Goal: Task Accomplishment & Management: Use online tool/utility

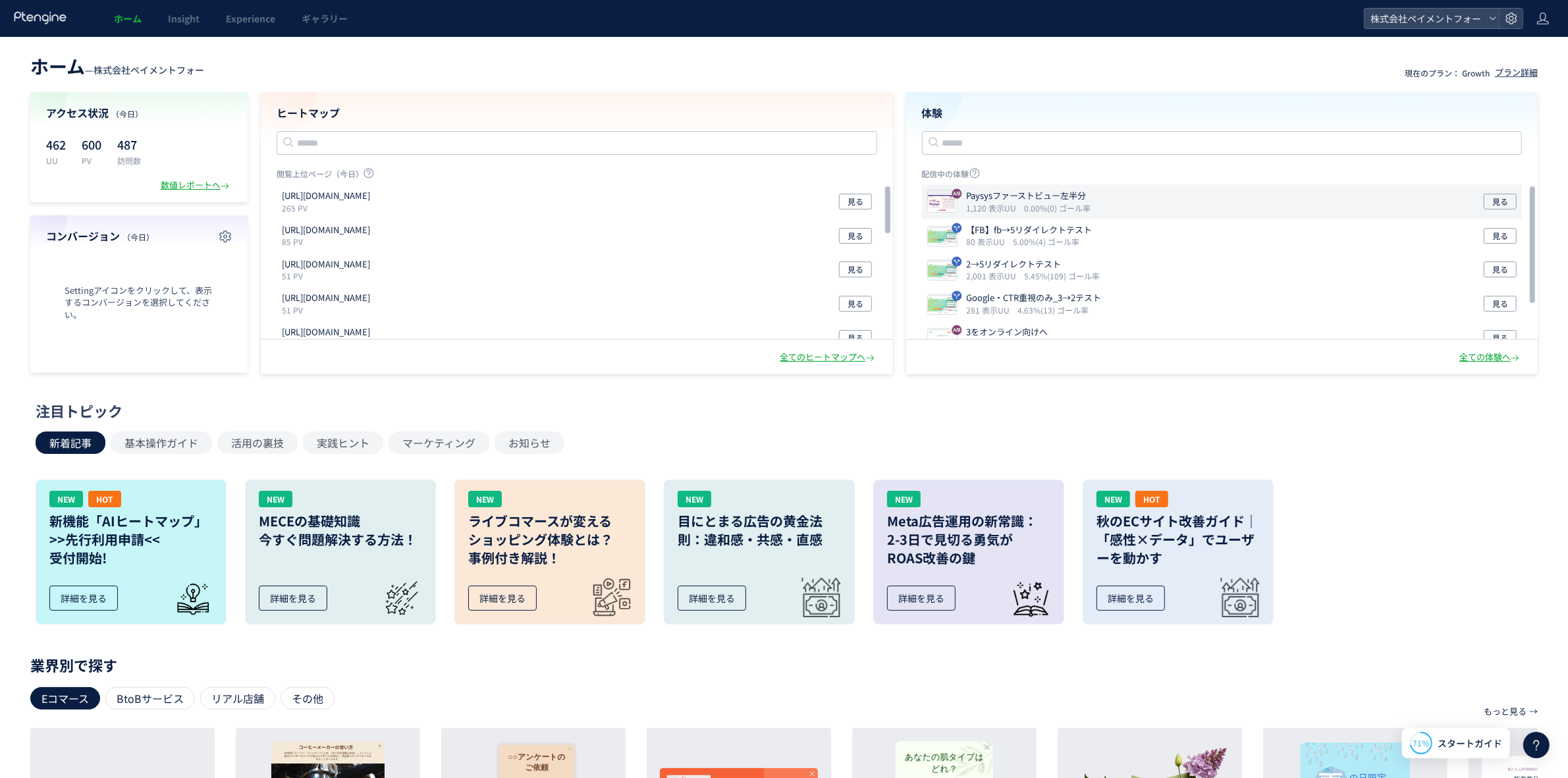
click at [1005, 196] on p "Paysysファーストビュー左半分" at bounding box center [1027, 195] width 120 height 12
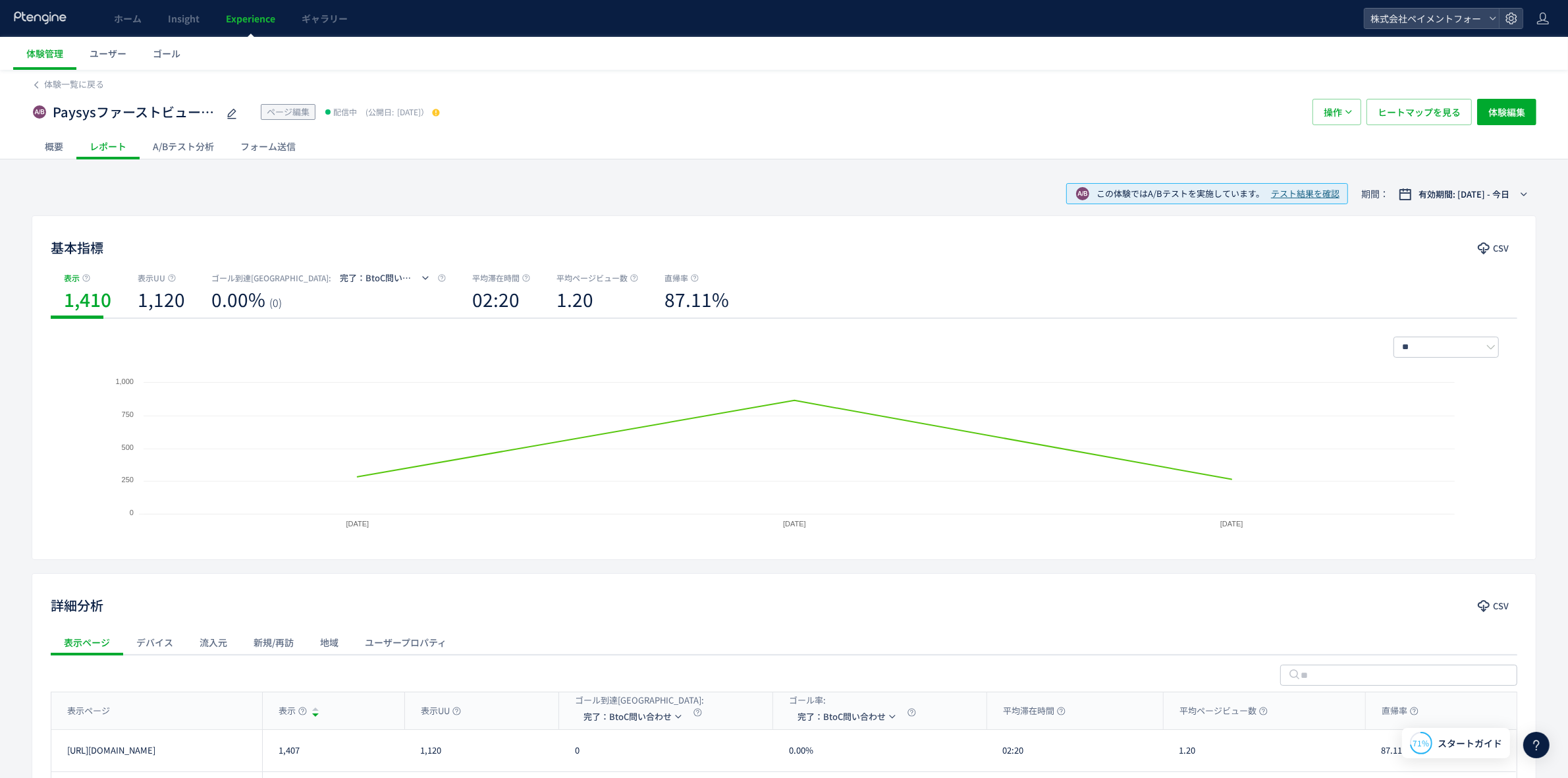
click at [188, 151] on div "A/Bテスト分析" at bounding box center [184, 147] width 88 height 27
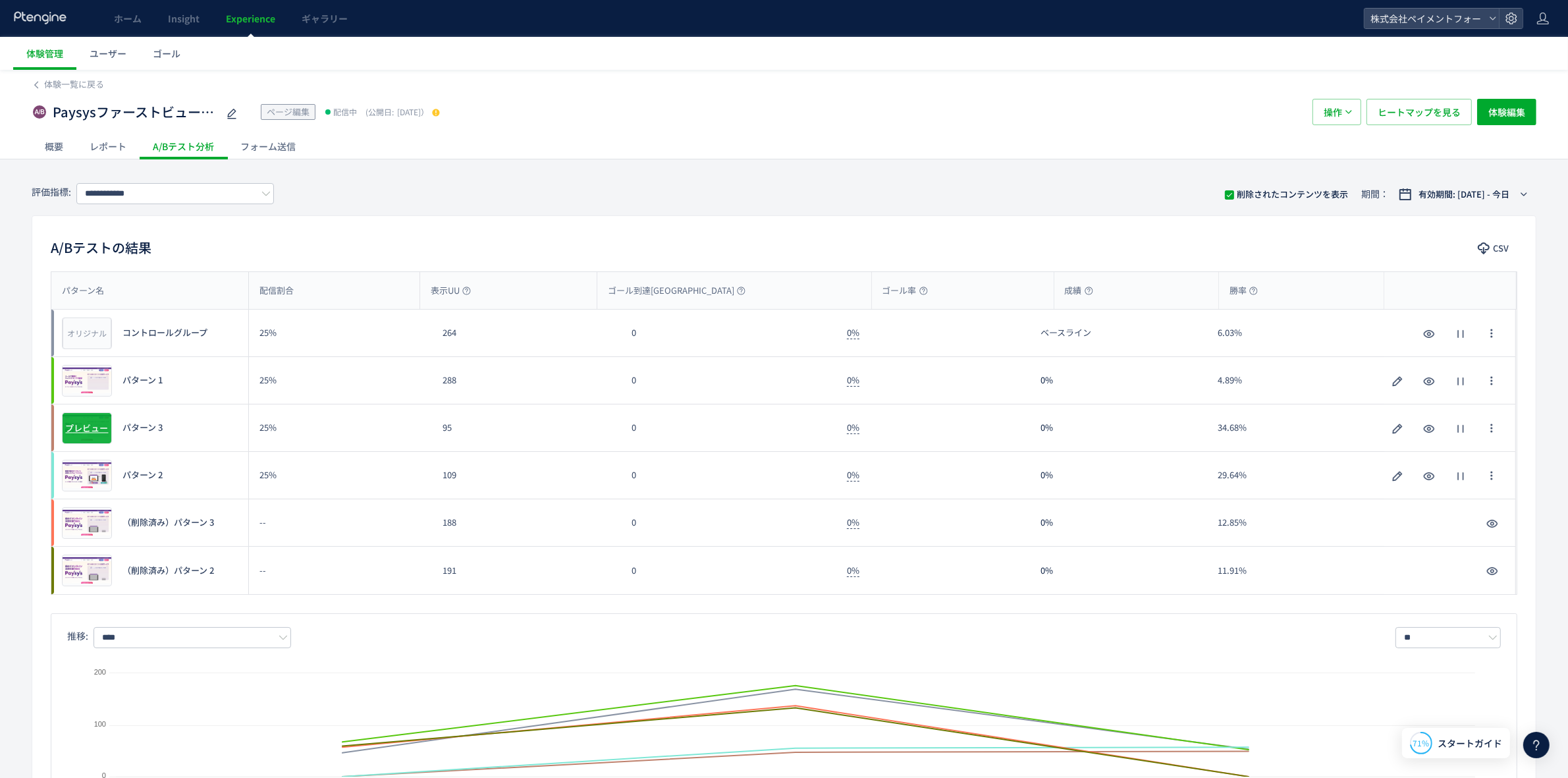
click at [76, 438] on div "プレビュー" at bounding box center [86, 428] width 50 height 31
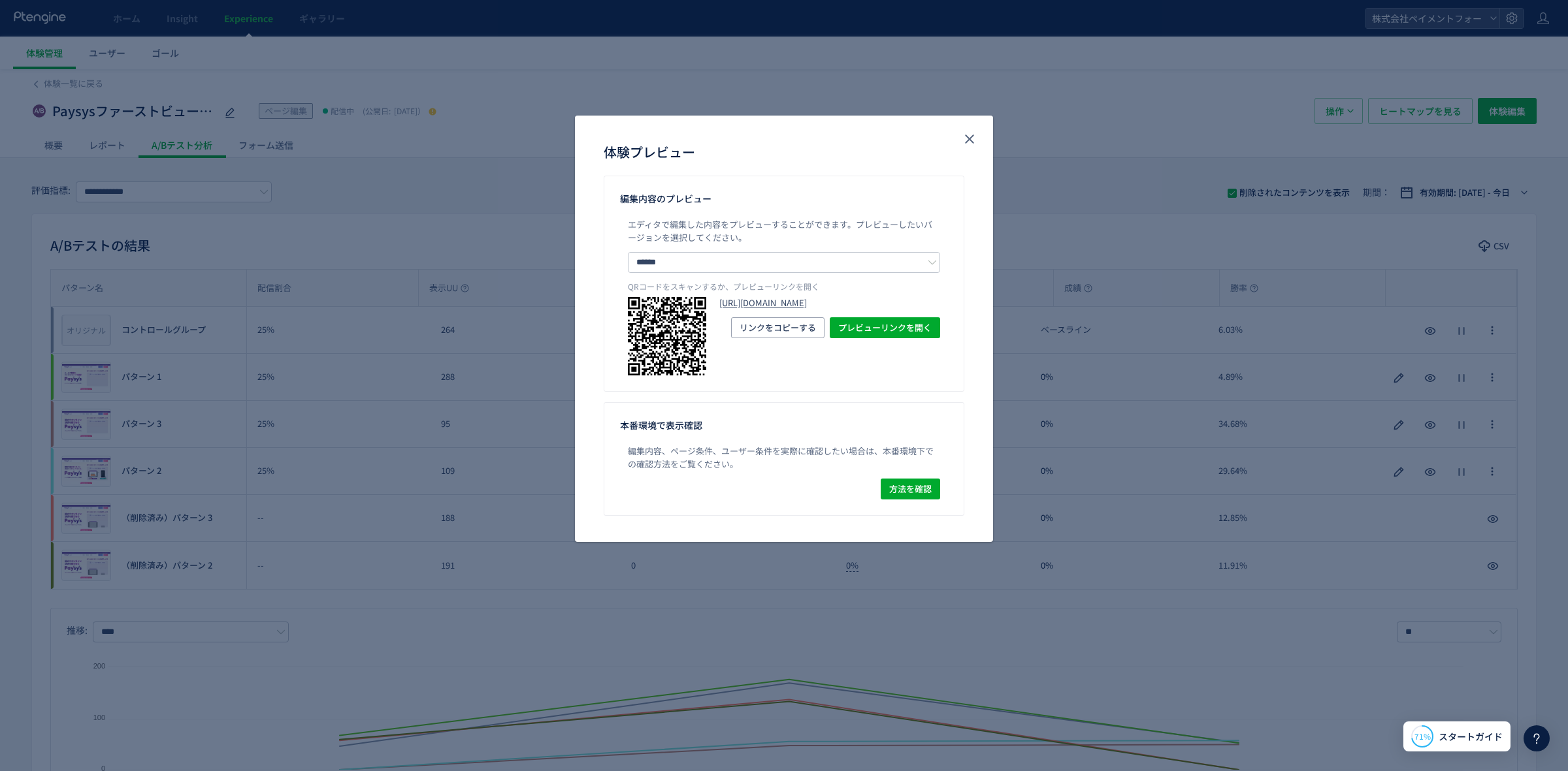
click at [815, 310] on link "[URL][DOMAIN_NAME]" at bounding box center [829, 303] width 221 height 12
click at [977, 139] on icon "close" at bounding box center [969, 139] width 16 height 16
